Goal: Task Accomplishment & Management: Use online tool/utility

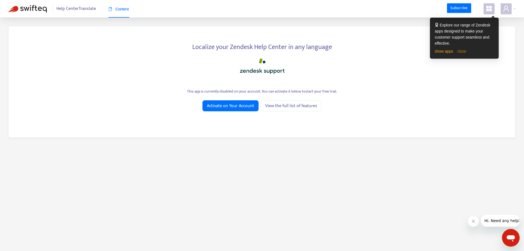
click at [461, 49] on link "close" at bounding box center [462, 51] width 9 height 4
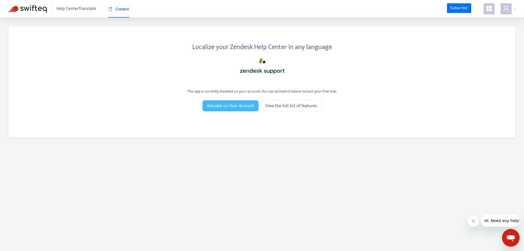
click at [231, 104] on span "Activate on Your Account" at bounding box center [230, 105] width 47 height 7
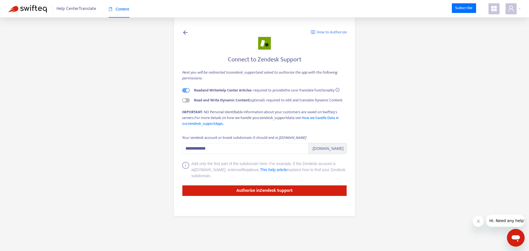
click at [185, 31] on icon at bounding box center [185, 32] width 7 height 7
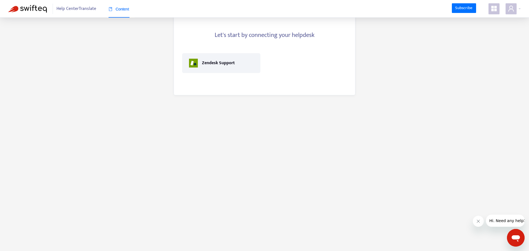
click at [29, 11] on img at bounding box center [27, 9] width 39 height 8
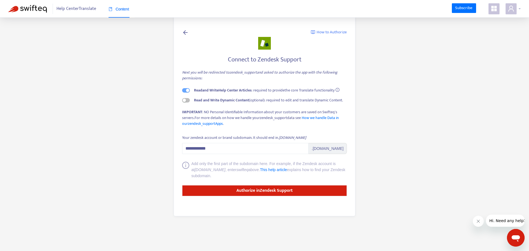
click at [512, 7] on icon "user" at bounding box center [511, 9] width 6 height 6
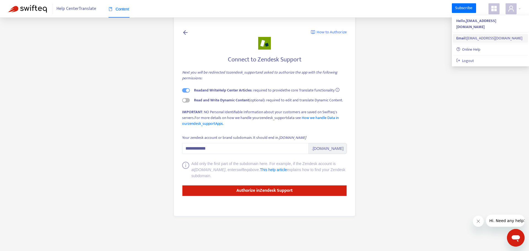
click at [480, 35] on div "Email: enes.sivrikaya@dicon-info.de" at bounding box center [490, 38] width 68 height 6
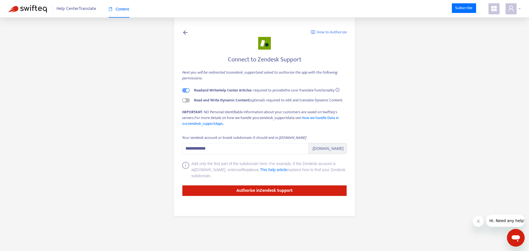
click at [508, 9] on icon "user" at bounding box center [510, 8] width 7 height 7
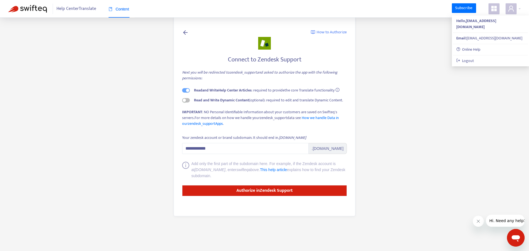
click at [61, 7] on span "Help Center Translate" at bounding box center [76, 9] width 40 height 10
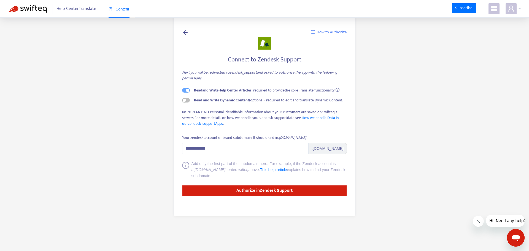
click at [66, 10] on span "Help Center Translate" at bounding box center [76, 9] width 40 height 10
click at [30, 7] on img at bounding box center [27, 9] width 39 height 8
click at [188, 31] on icon at bounding box center [185, 32] width 7 height 7
